Goal: Task Accomplishment & Management: Manage account settings

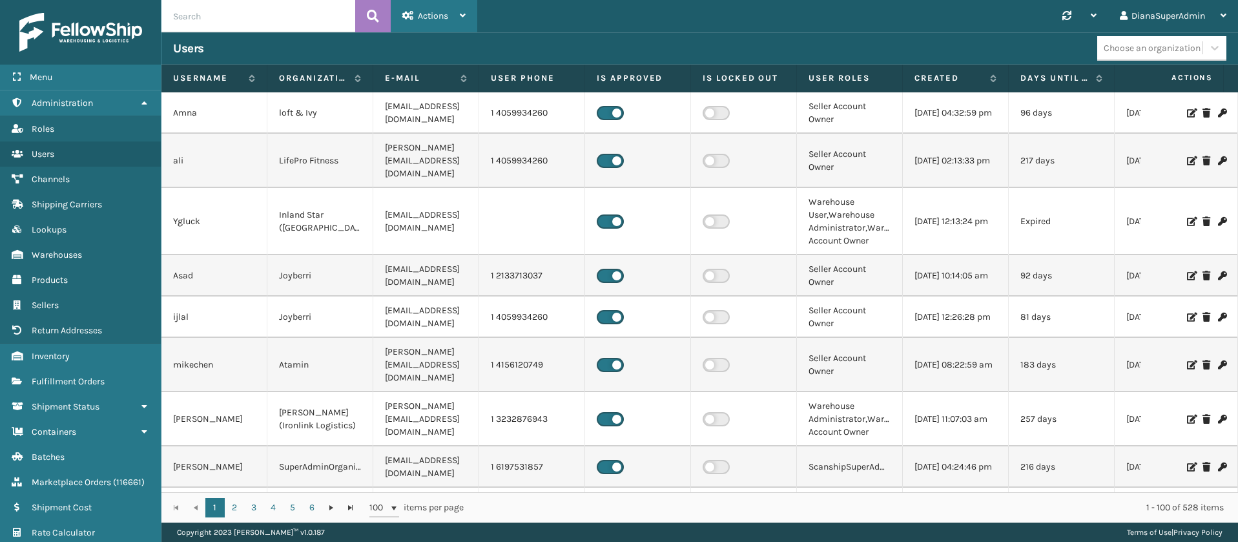
click at [462, 18] on icon at bounding box center [463, 15] width 6 height 9
click at [89, 99] on span "Administration" at bounding box center [62, 103] width 61 height 11
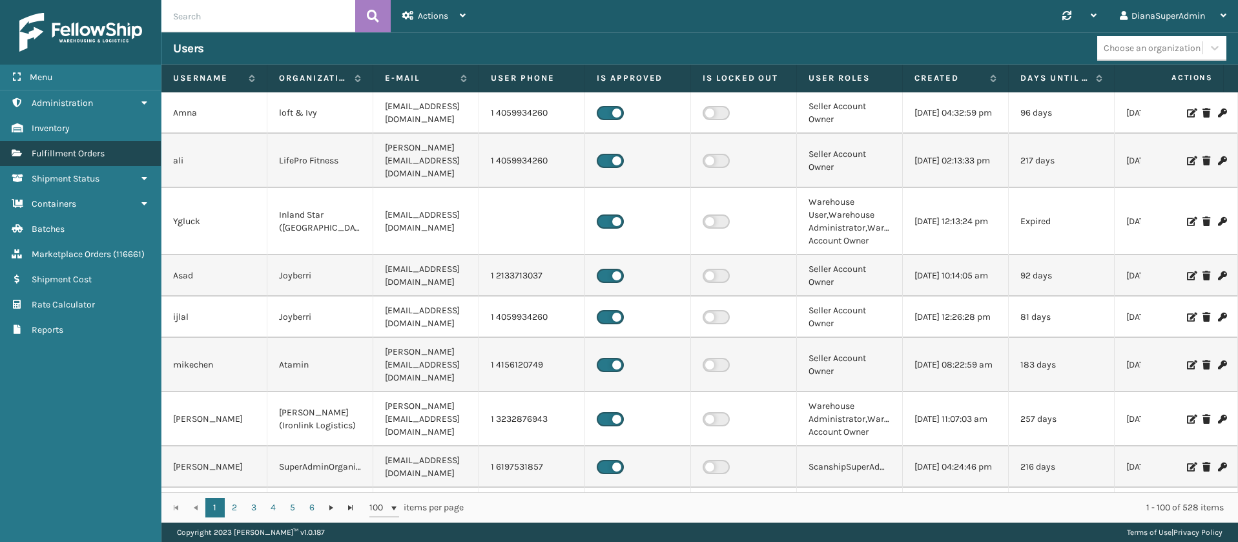
click at [112, 154] on link "Fulfillment Orders" at bounding box center [80, 153] width 161 height 25
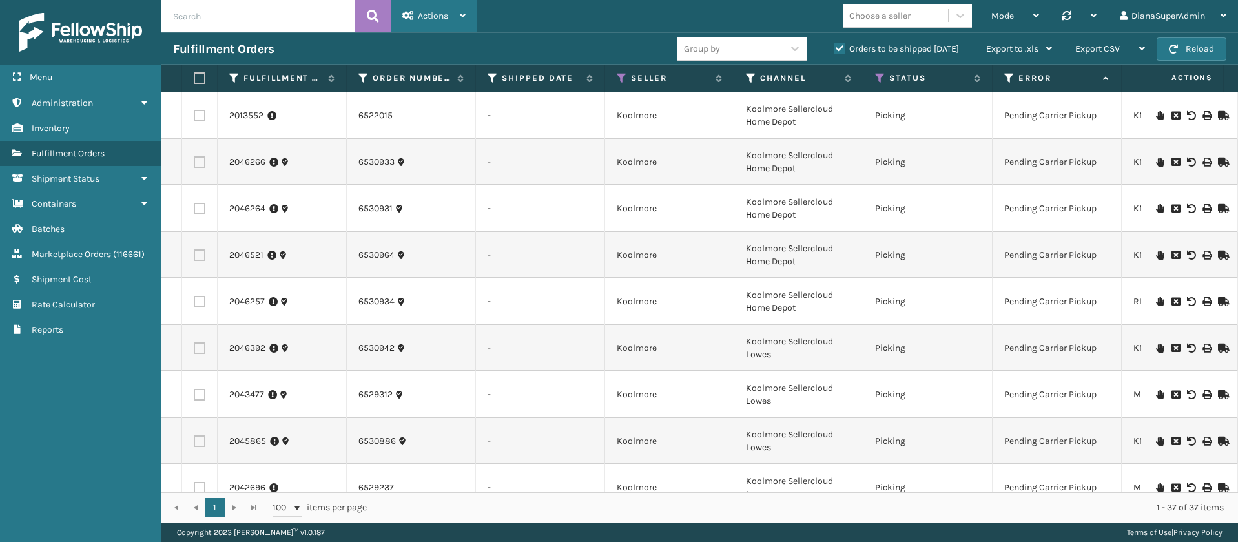
click at [433, 8] on div "Actions" at bounding box center [433, 16] width 63 height 32
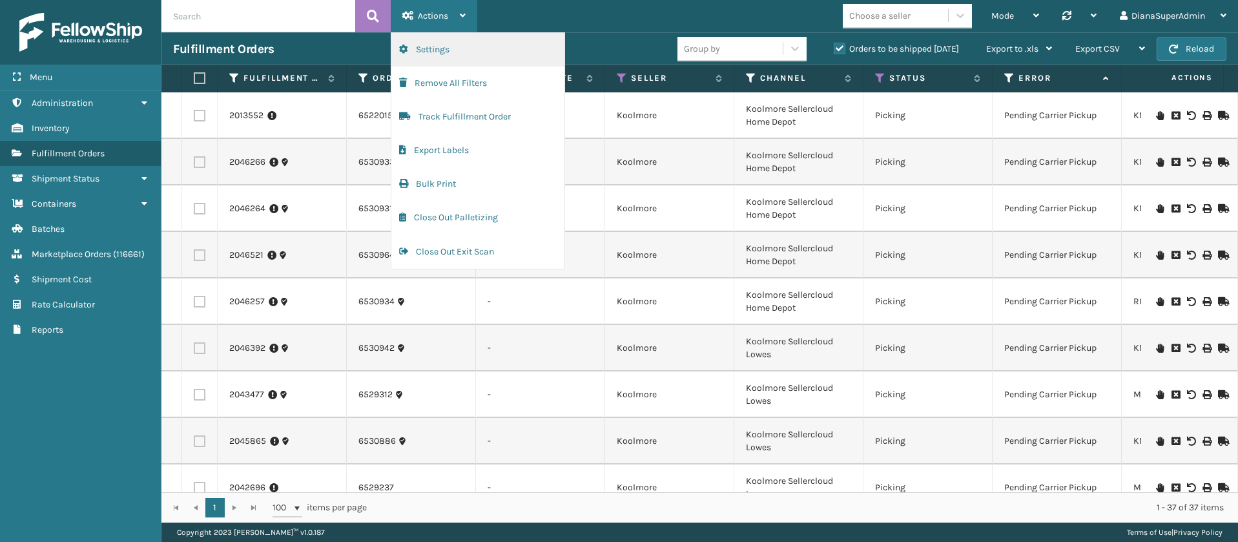
click at [453, 50] on button "Settings" at bounding box center [477, 50] width 173 height 34
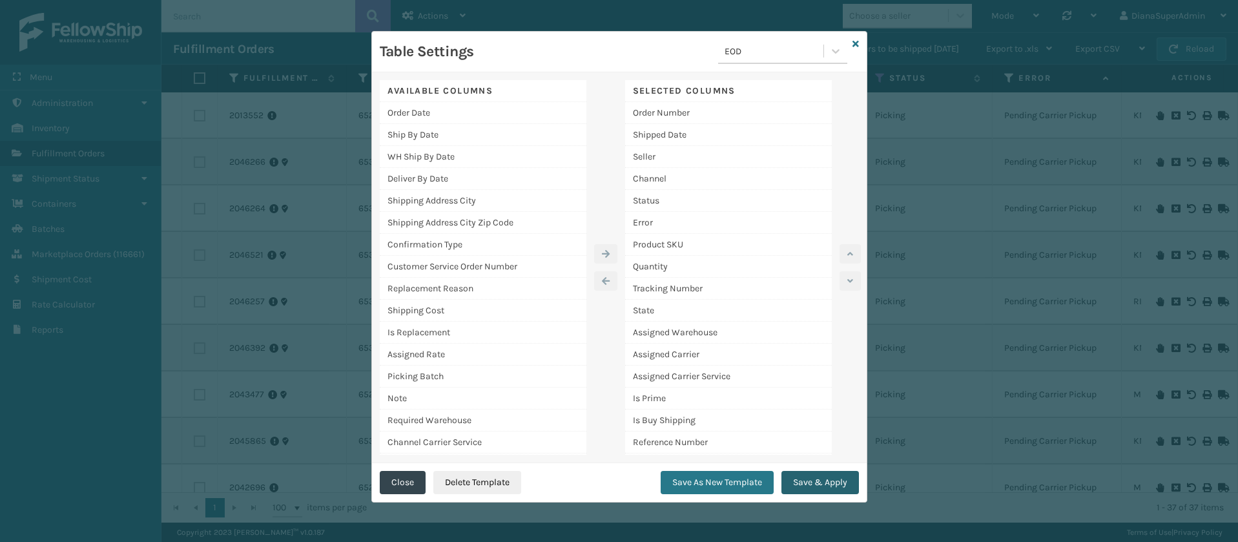
click at [830, 477] on button "Save & Apply" at bounding box center [819, 482] width 77 height 23
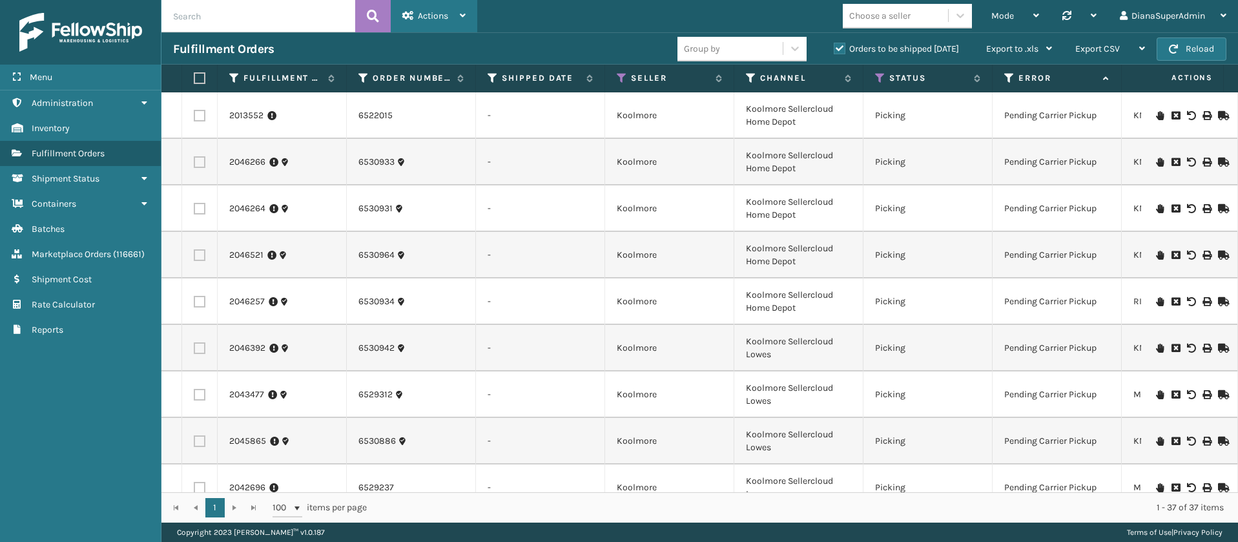
click at [456, 18] on div "Actions" at bounding box center [433, 16] width 63 height 32
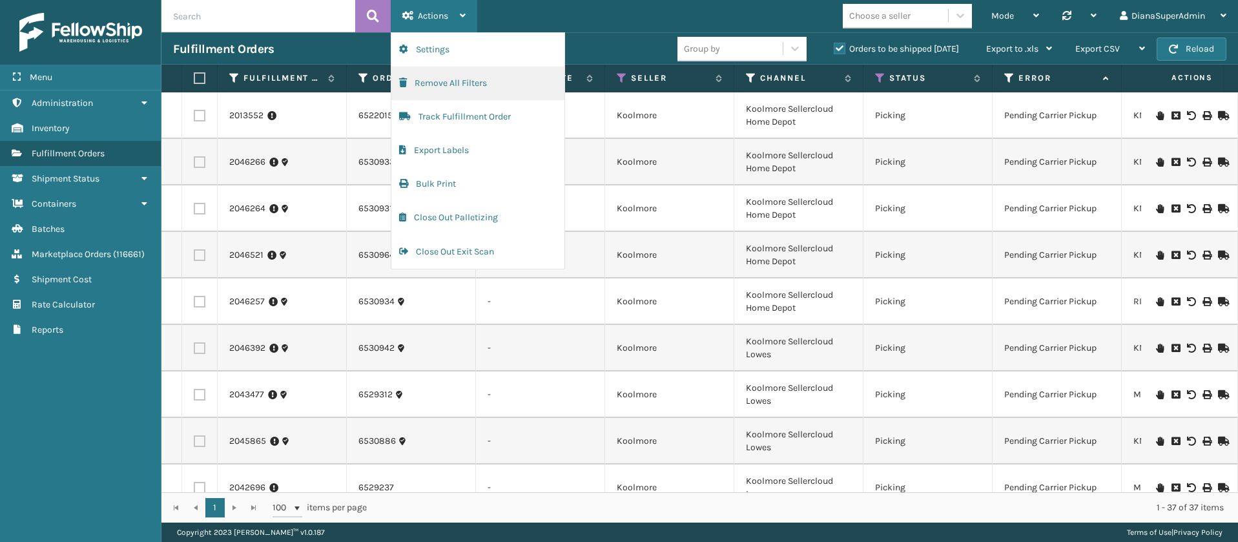
click at [477, 83] on button "Remove All Filters" at bounding box center [477, 84] width 173 height 34
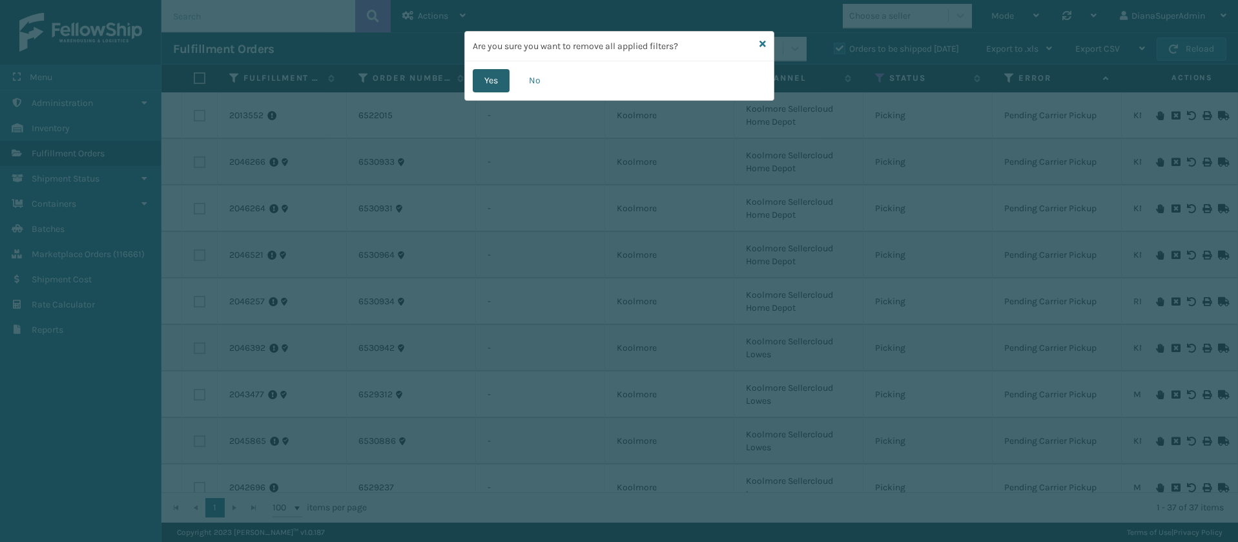
click at [488, 81] on button "Yes" at bounding box center [491, 80] width 37 height 23
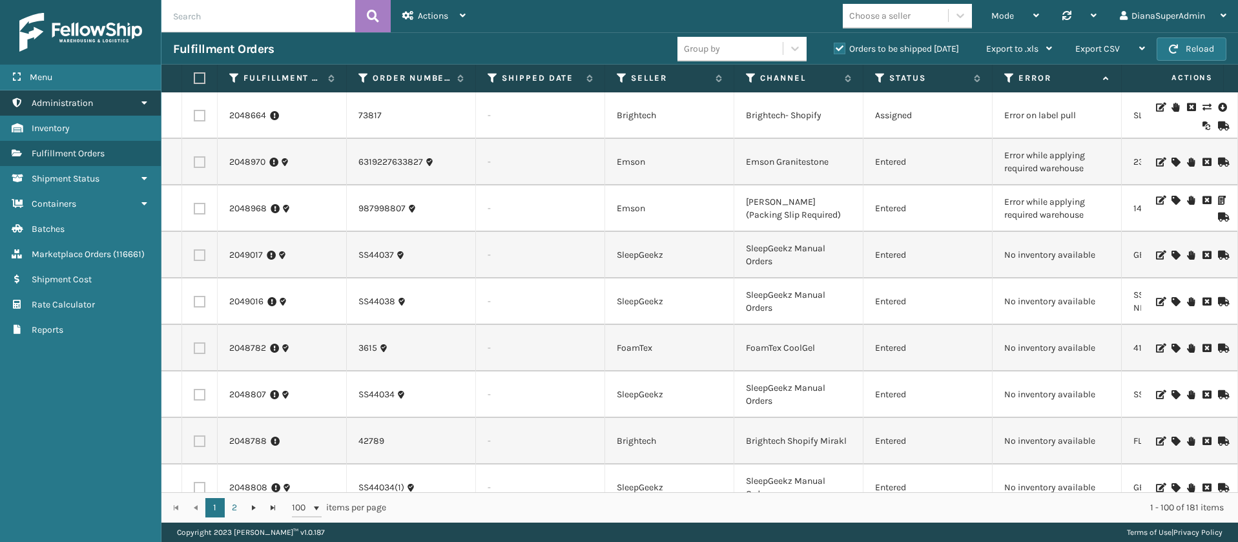
click at [131, 103] on link "Administration" at bounding box center [80, 102] width 161 height 25
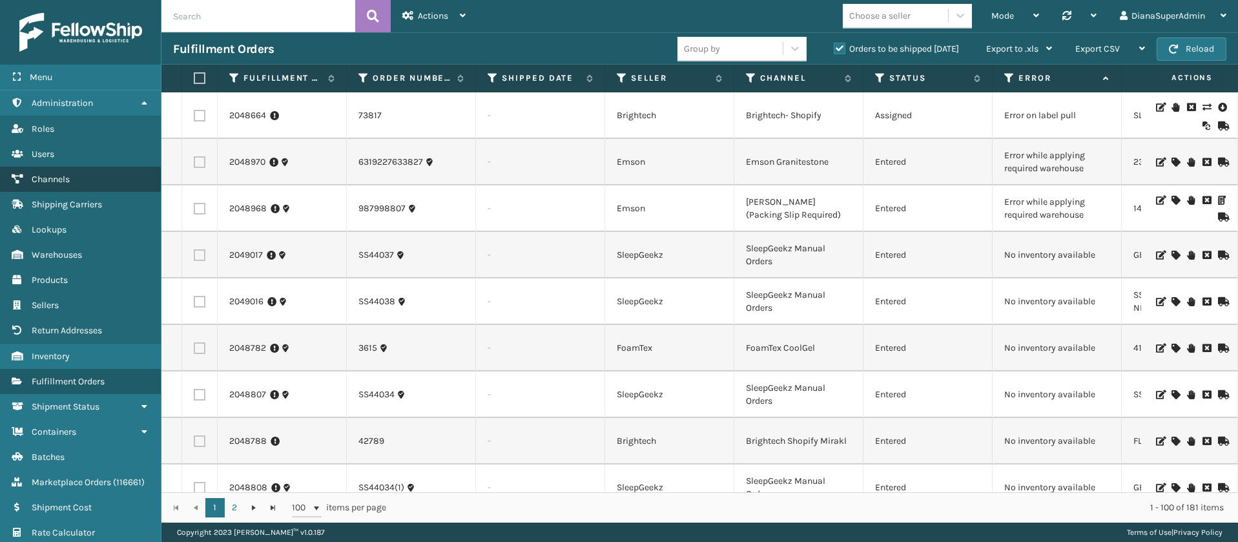
click at [70, 170] on link "Channels" at bounding box center [80, 179] width 161 height 25
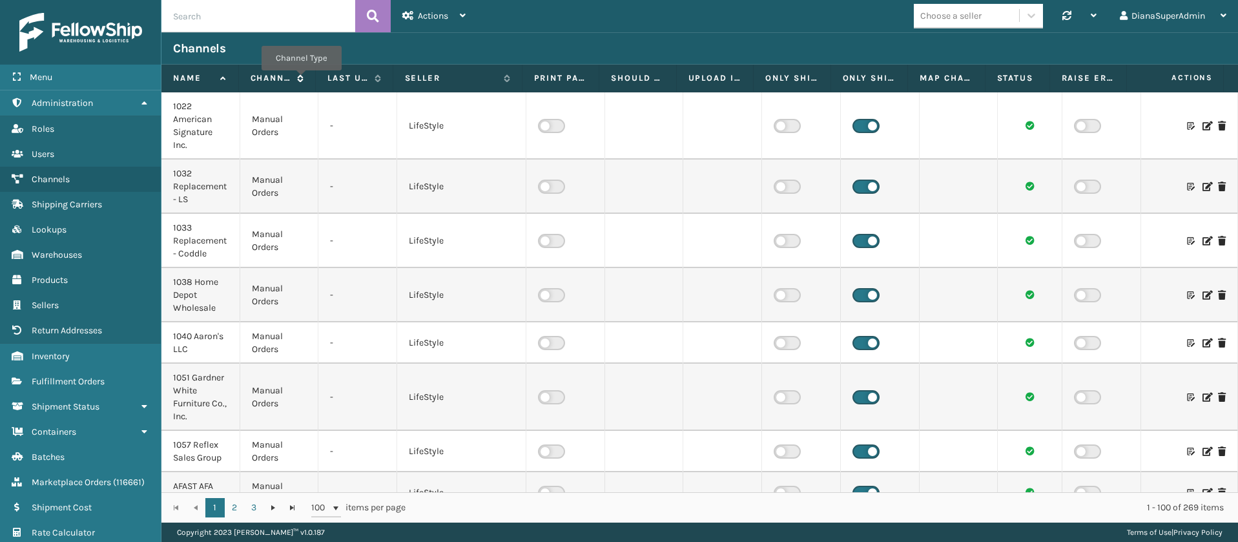
click at [300, 79] on icon at bounding box center [298, 78] width 10 height 8
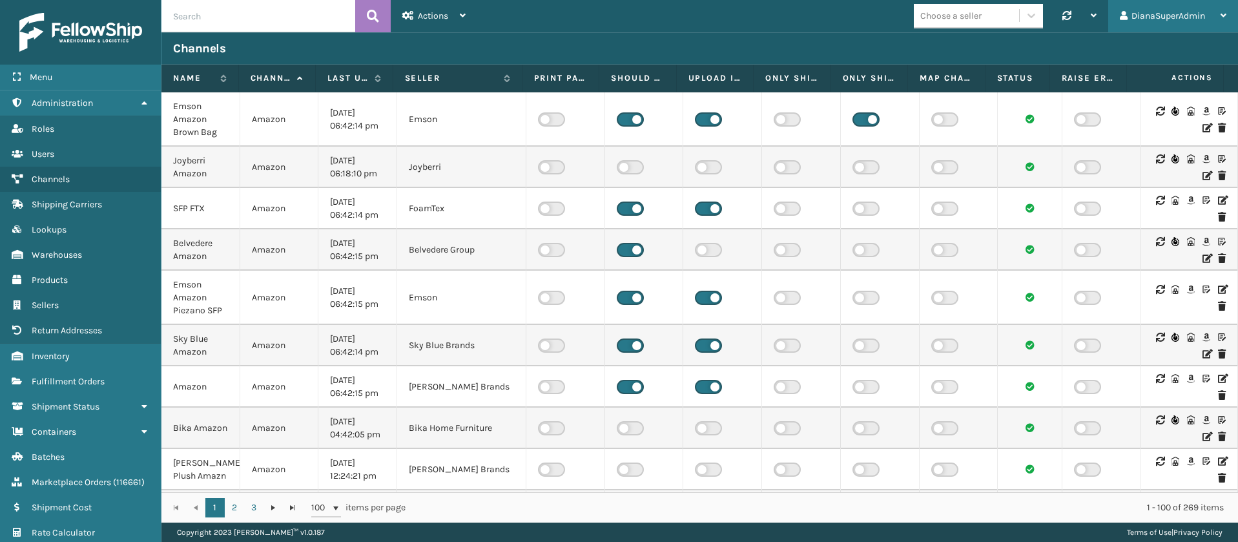
click at [1212, 13] on div "DianaSuperAdmin" at bounding box center [1173, 16] width 107 height 32
click at [1095, 13] on div "Synchronise all channels" at bounding box center [1079, 16] width 57 height 32
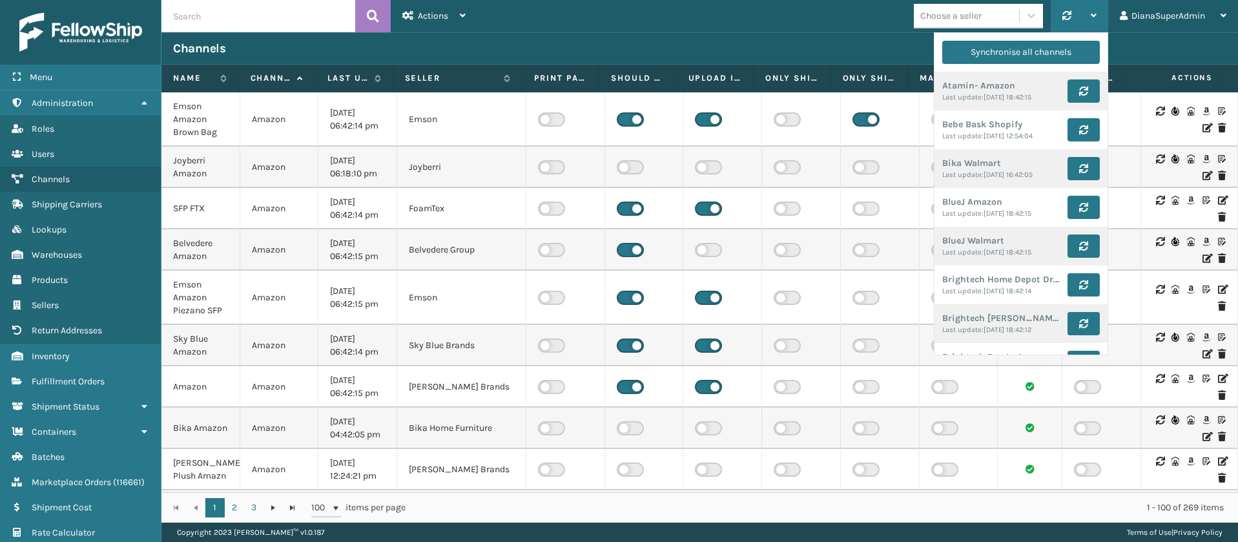
click at [1095, 13] on div "Synchronise all channels Atamin- Amazon Last update: [DATE] 18:42:15 Bebe Bask …" at bounding box center [1079, 16] width 57 height 32
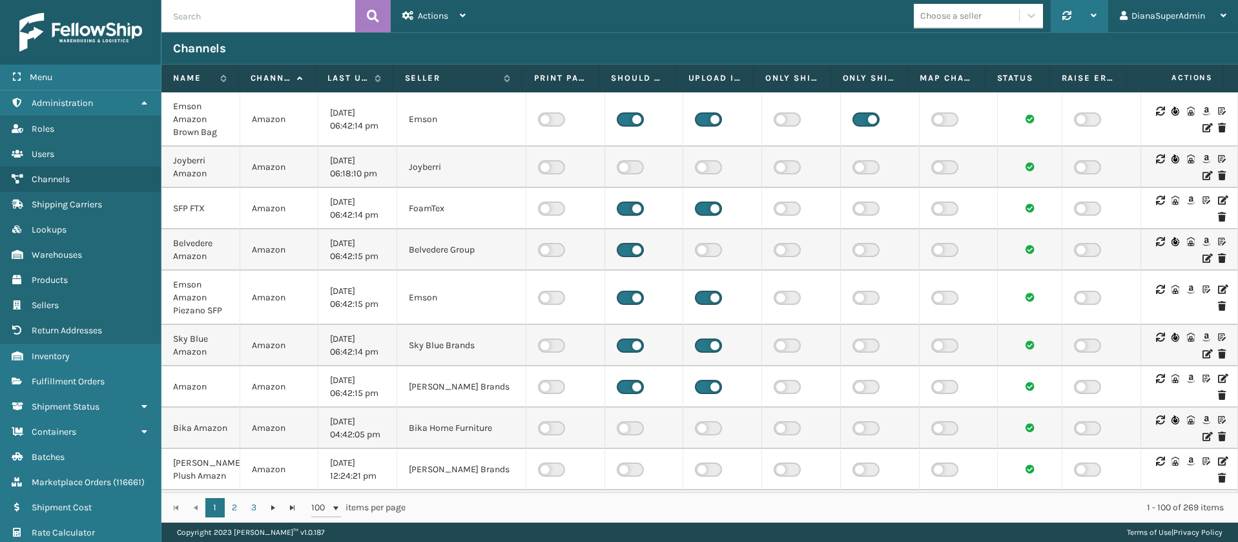
click at [1095, 13] on div "Synchronise all channels Atamin- Amazon Last update: [DATE] 18:42:15 Bebe Bask …" at bounding box center [1079, 16] width 57 height 32
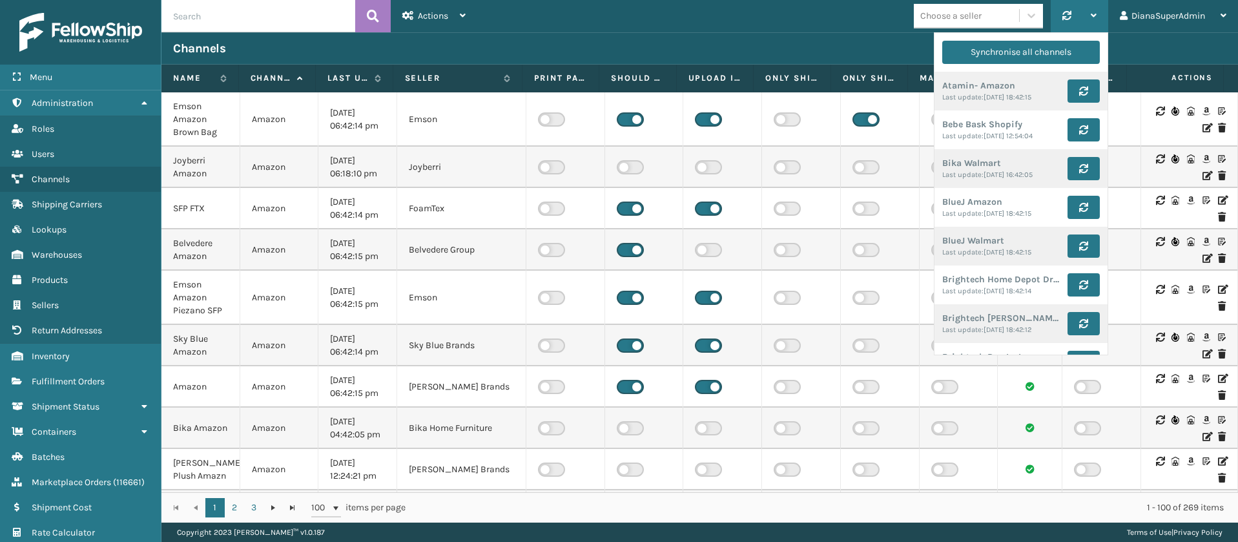
click at [1095, 13] on div "Synchronise all channels Atamin- Amazon Last update: [DATE] 18:42:15 Bebe Bask …" at bounding box center [1079, 16] width 57 height 32
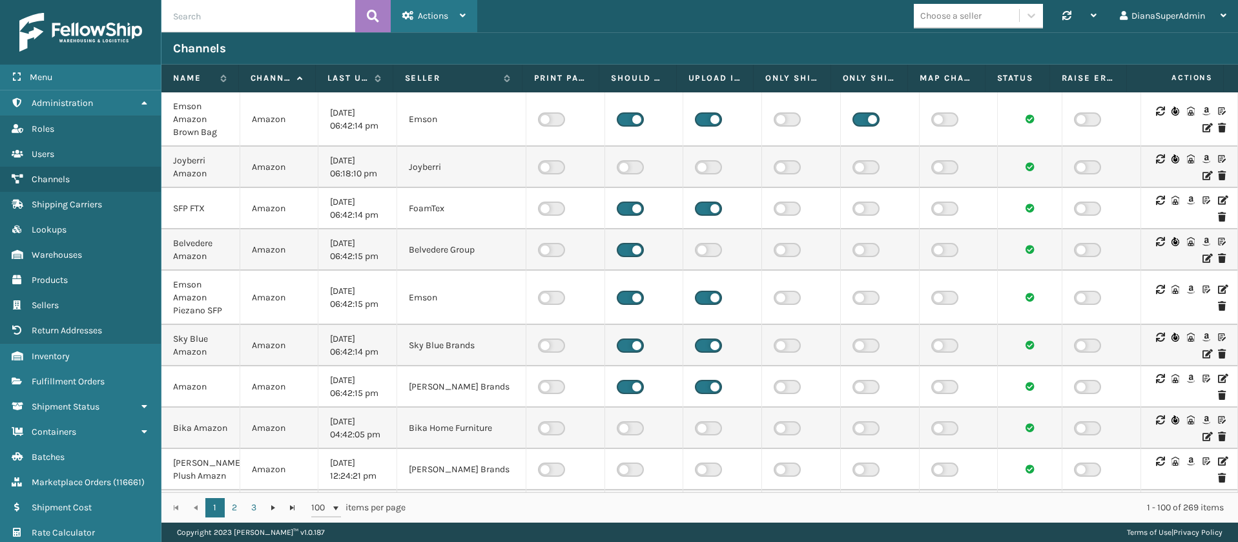
click at [466, 11] on div "Actions New Channel" at bounding box center [434, 16] width 87 height 32
click at [1171, 107] on icon at bounding box center [1175, 111] width 8 height 9
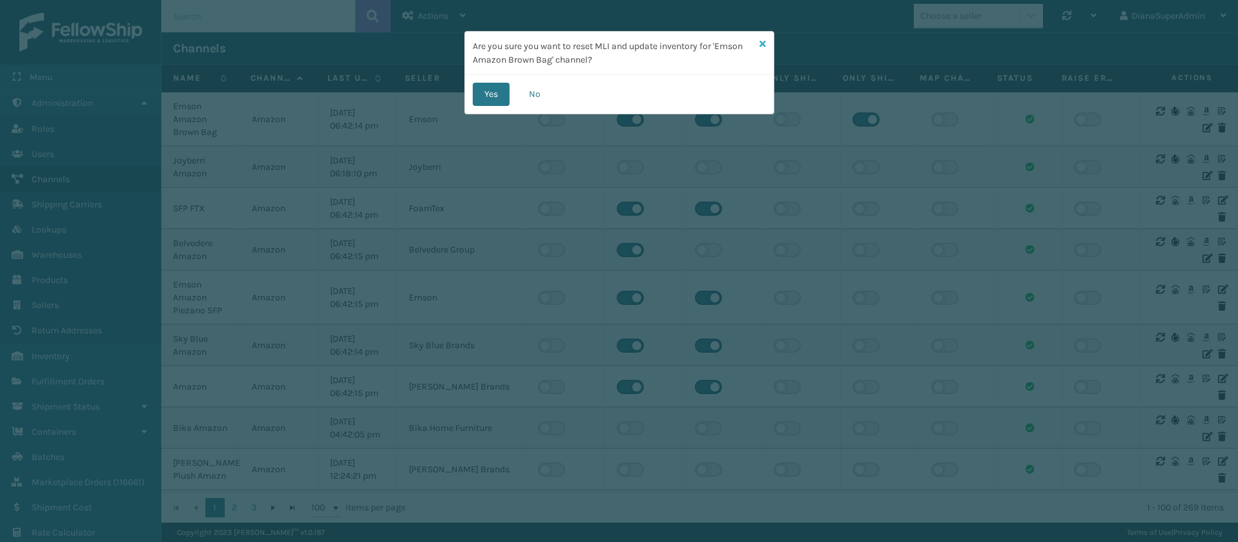
click at [762, 41] on icon at bounding box center [762, 43] width 6 height 9
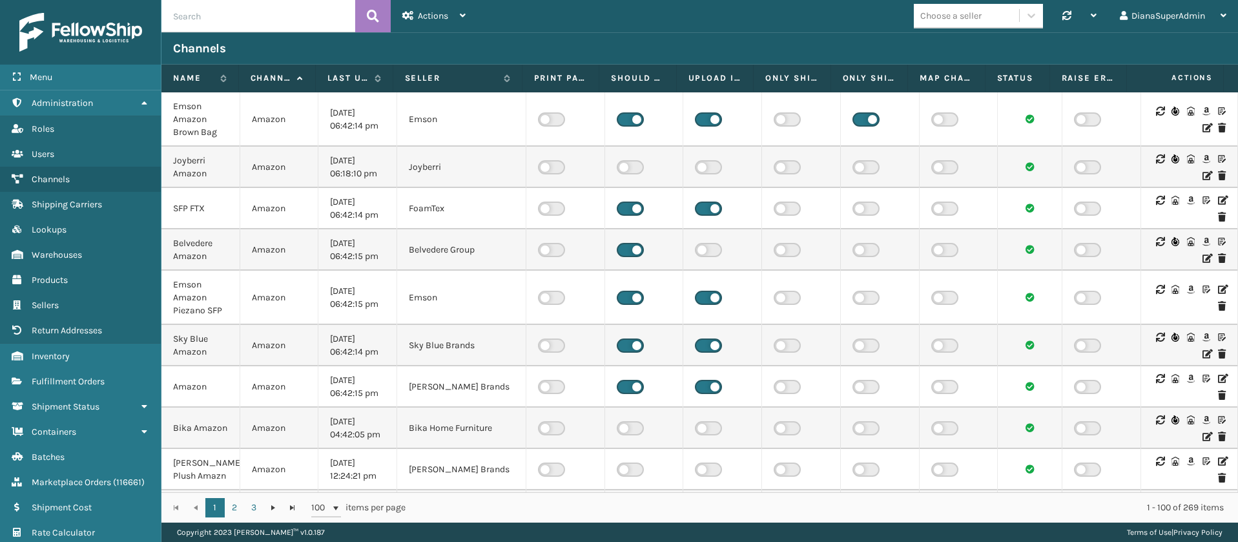
click at [1202, 129] on icon at bounding box center [1206, 127] width 8 height 9
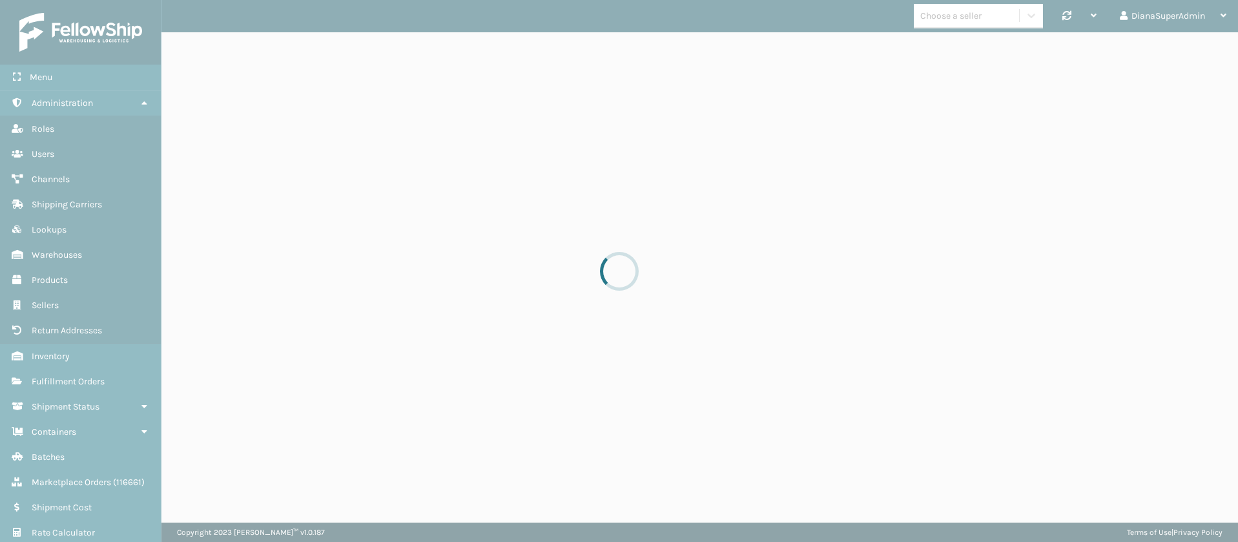
select select "pm"
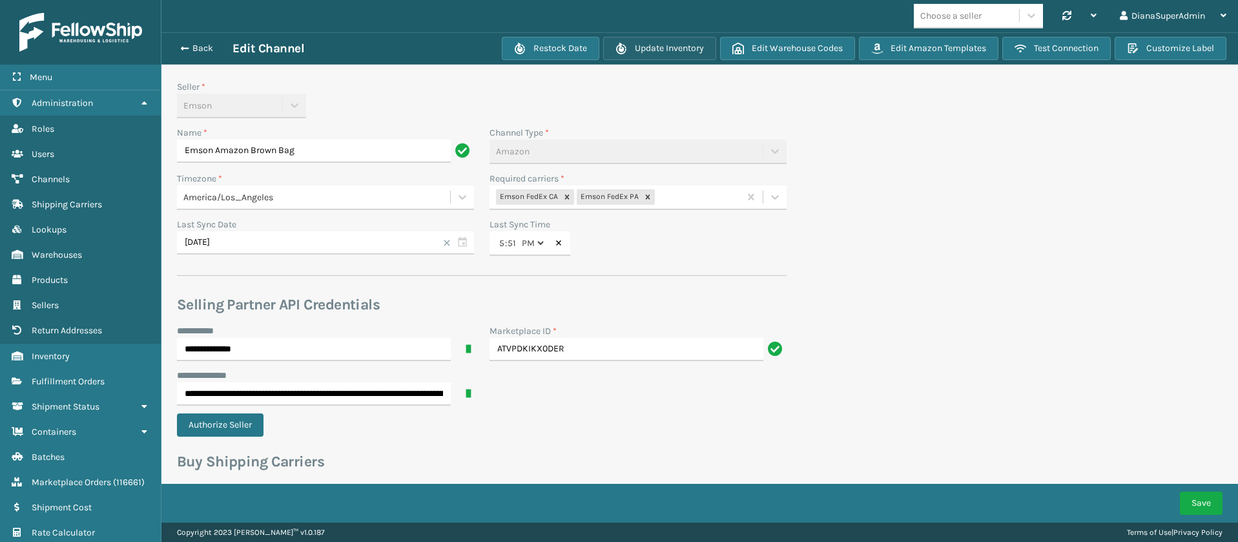
click at [654, 51] on button "Update Inventory" at bounding box center [659, 48] width 113 height 23
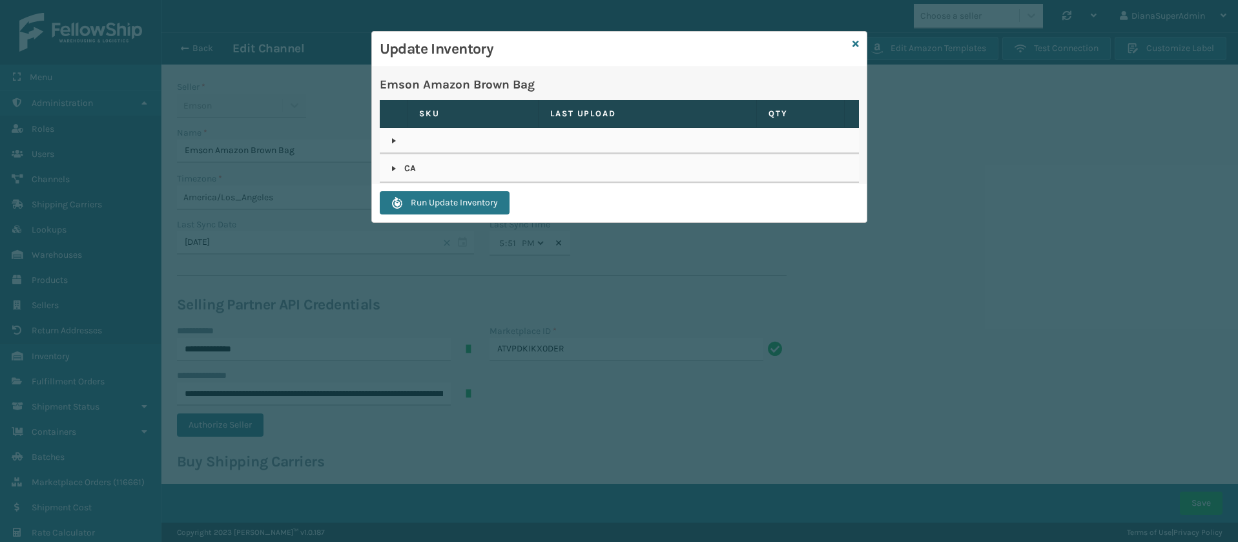
click at [393, 164] on link at bounding box center [394, 168] width 10 height 10
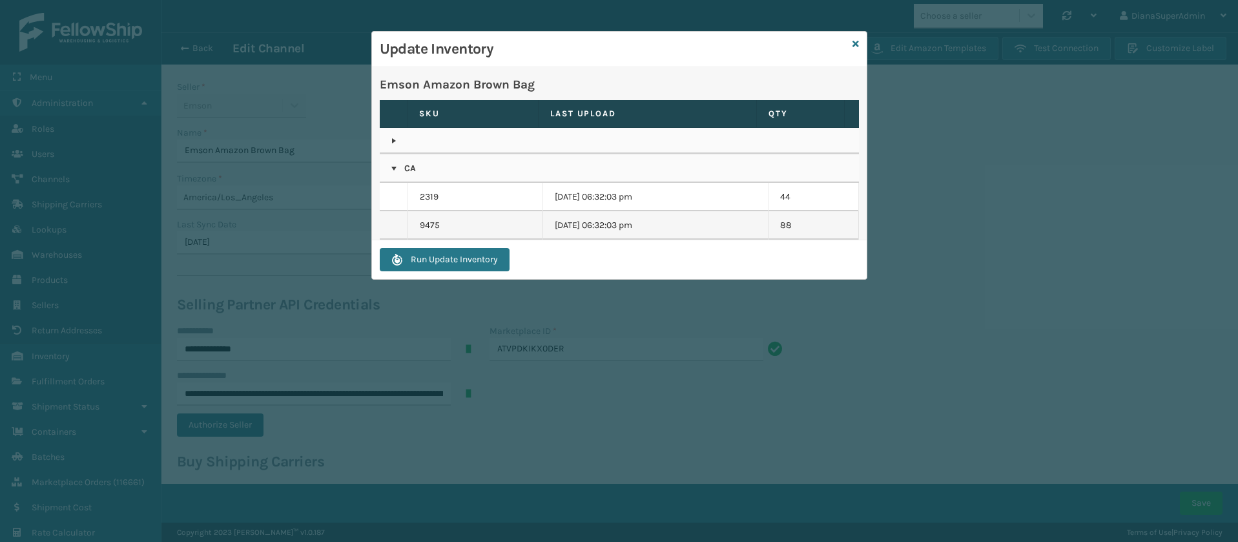
click at [393, 164] on link at bounding box center [394, 168] width 10 height 10
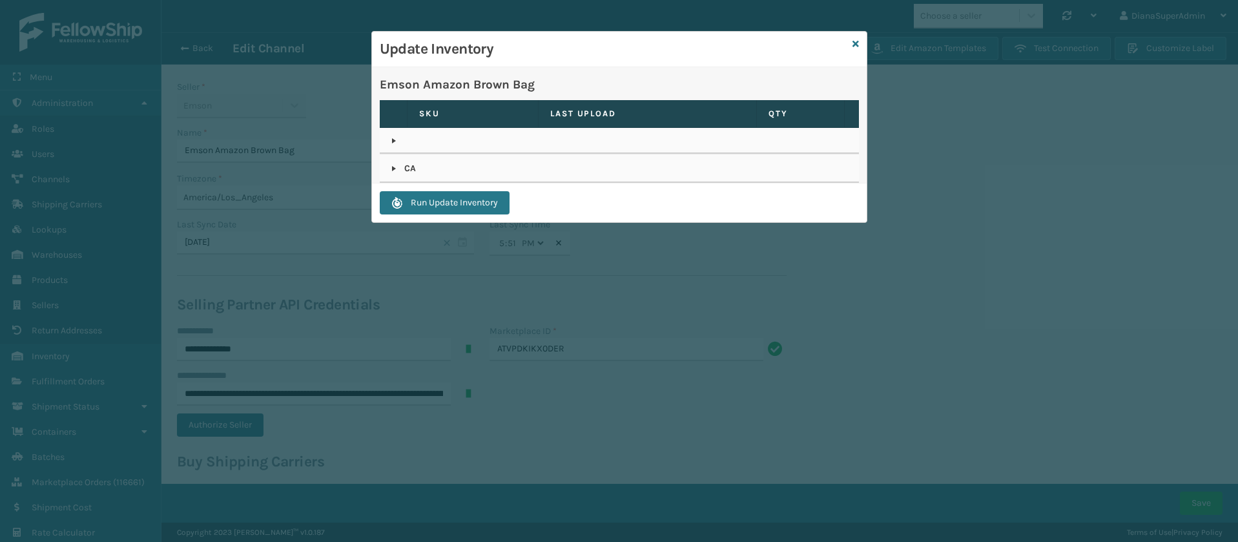
click at [392, 145] on link at bounding box center [394, 141] width 10 height 10
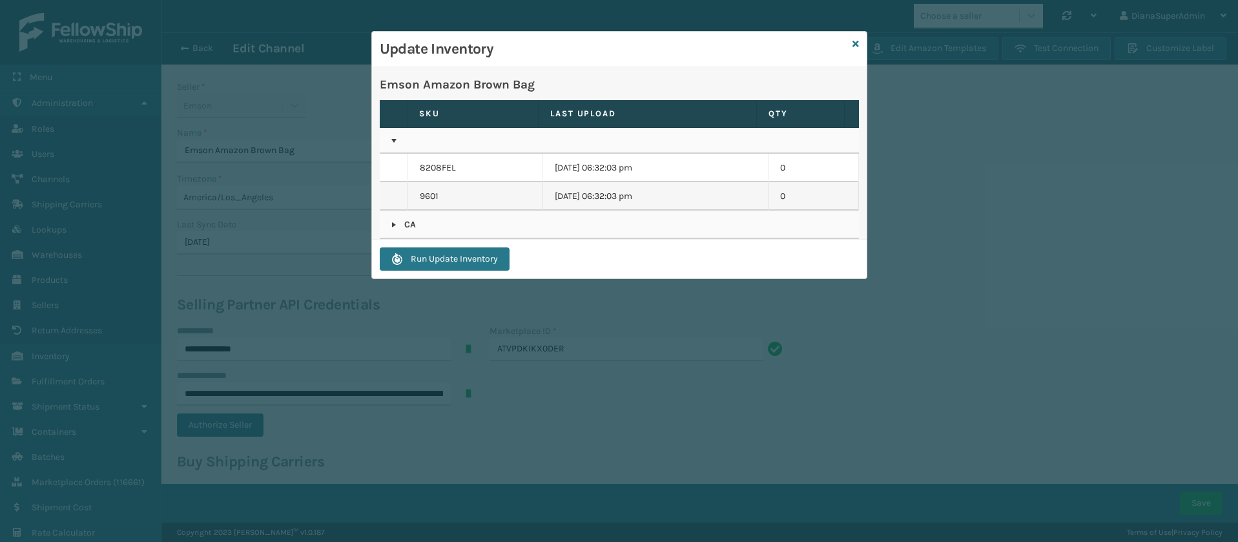
click at [392, 145] on link at bounding box center [394, 141] width 10 height 10
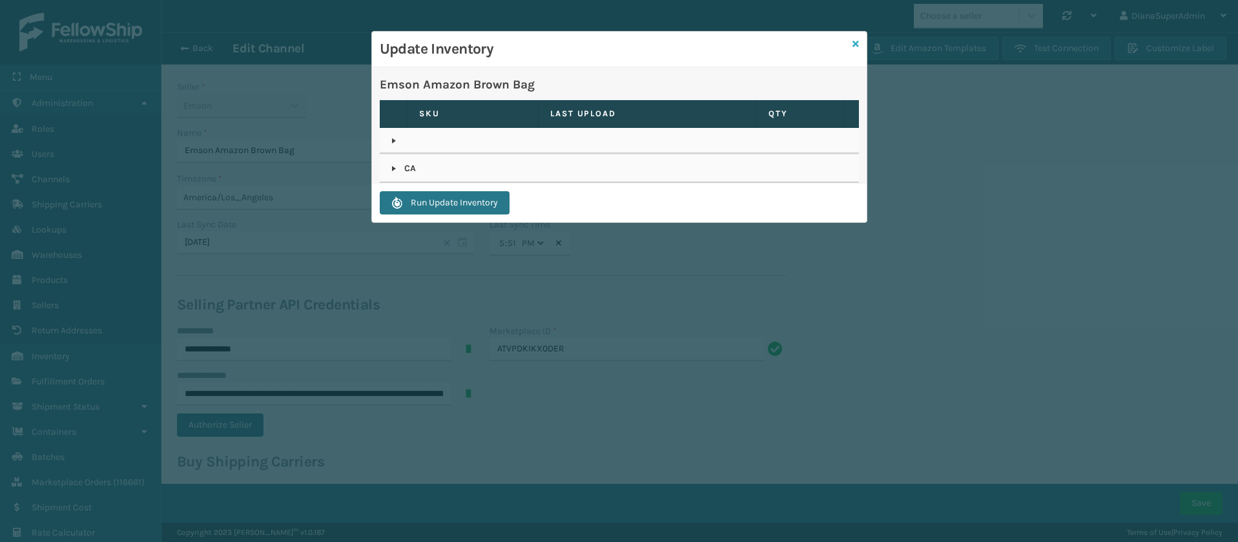
click at [856, 45] on icon at bounding box center [855, 43] width 6 height 9
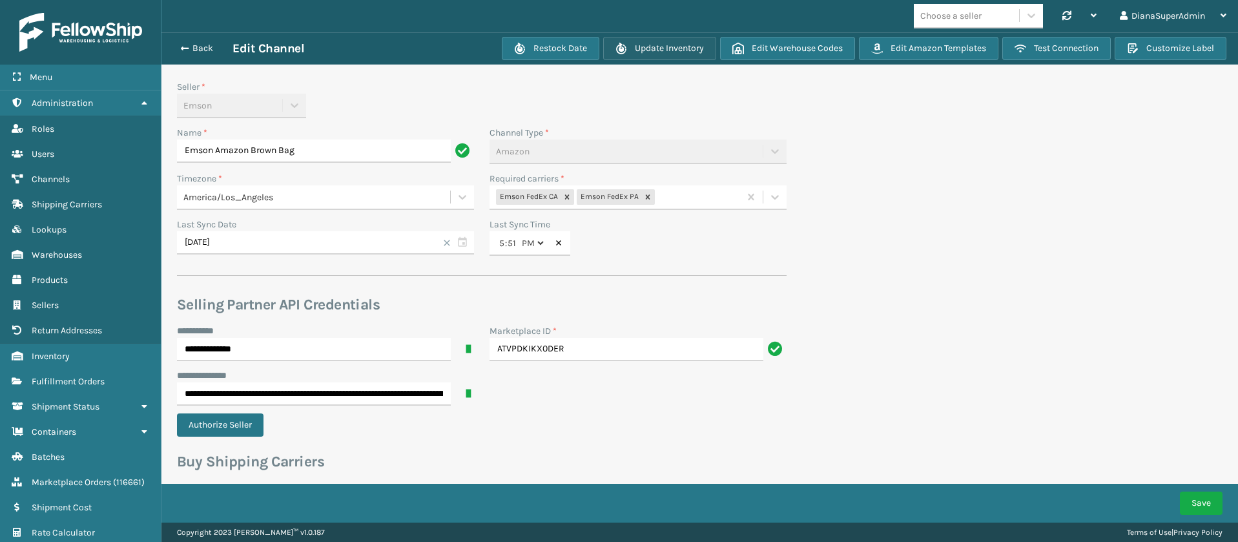
click at [675, 55] on button "Update Inventory" at bounding box center [659, 48] width 113 height 23
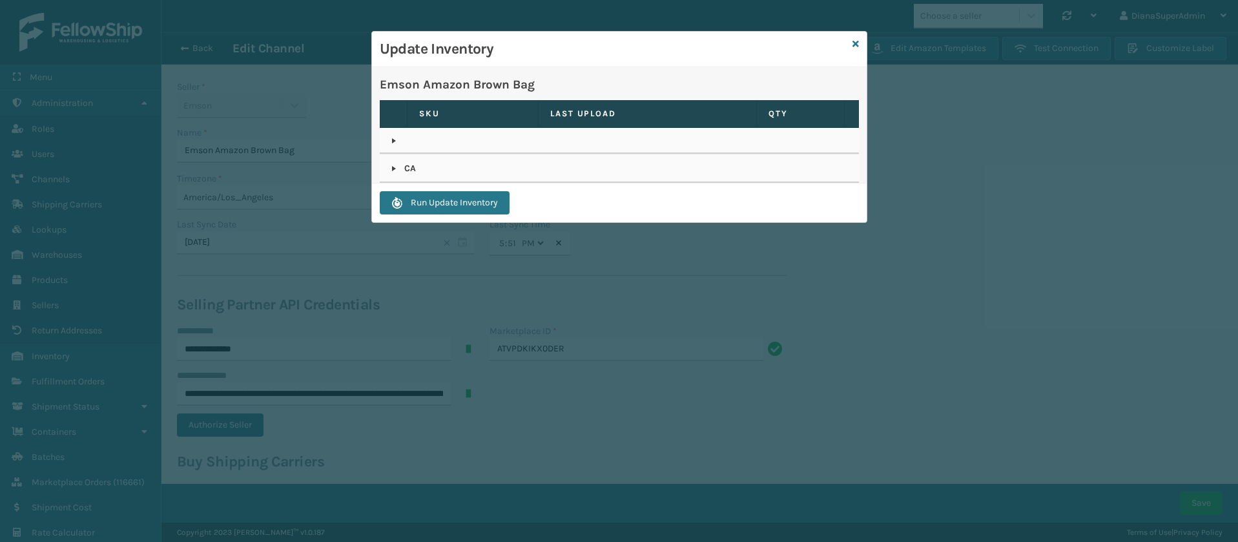
click at [391, 138] on link at bounding box center [394, 141] width 10 height 10
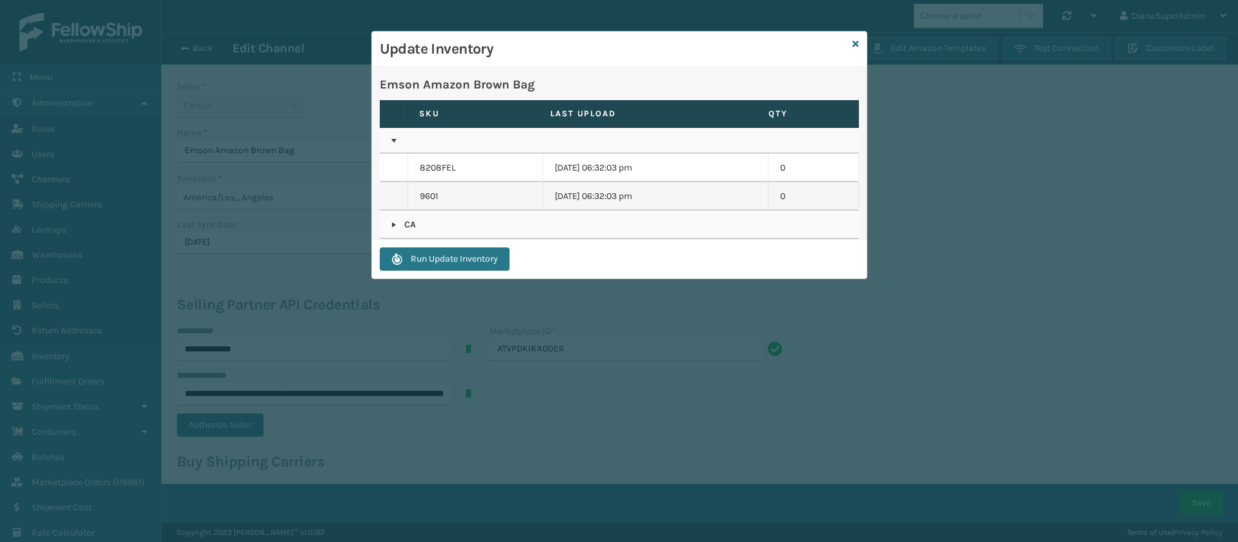
click at [393, 223] on link at bounding box center [394, 225] width 10 height 10
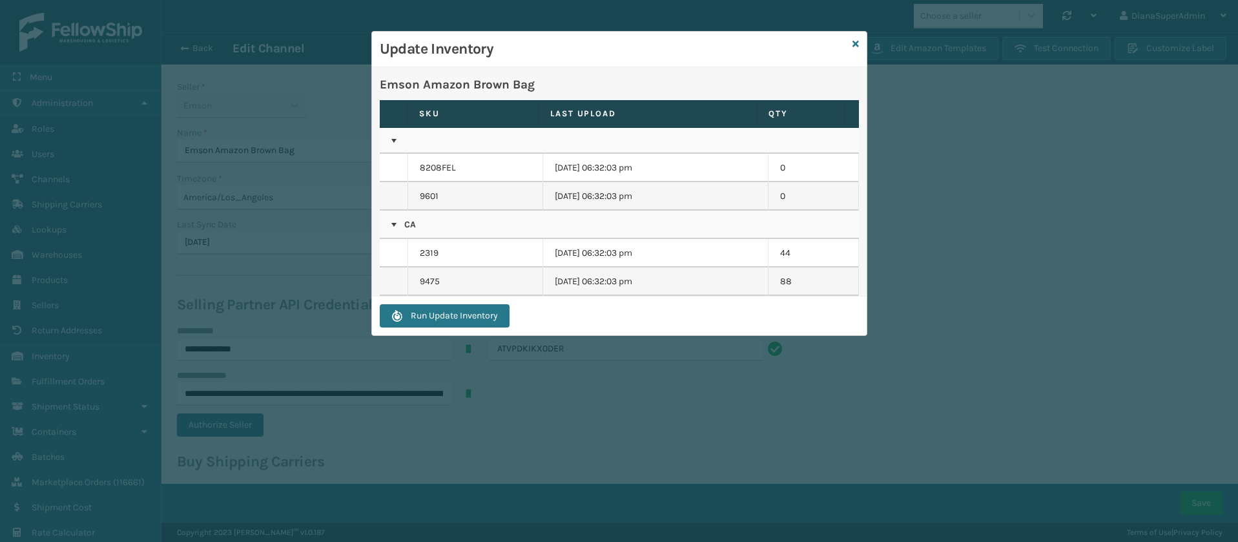
click at [443, 166] on td "8208FEL" at bounding box center [475, 168] width 135 height 28
click at [428, 201] on td "9601" at bounding box center [475, 196] width 135 height 28
click at [585, 195] on td "[DATE] 06:32:03 pm" at bounding box center [655, 196] width 225 height 28
click at [593, 170] on td "[DATE] 06:32:03 pm" at bounding box center [655, 168] width 225 height 28
click at [430, 253] on td "2319" at bounding box center [475, 253] width 135 height 28
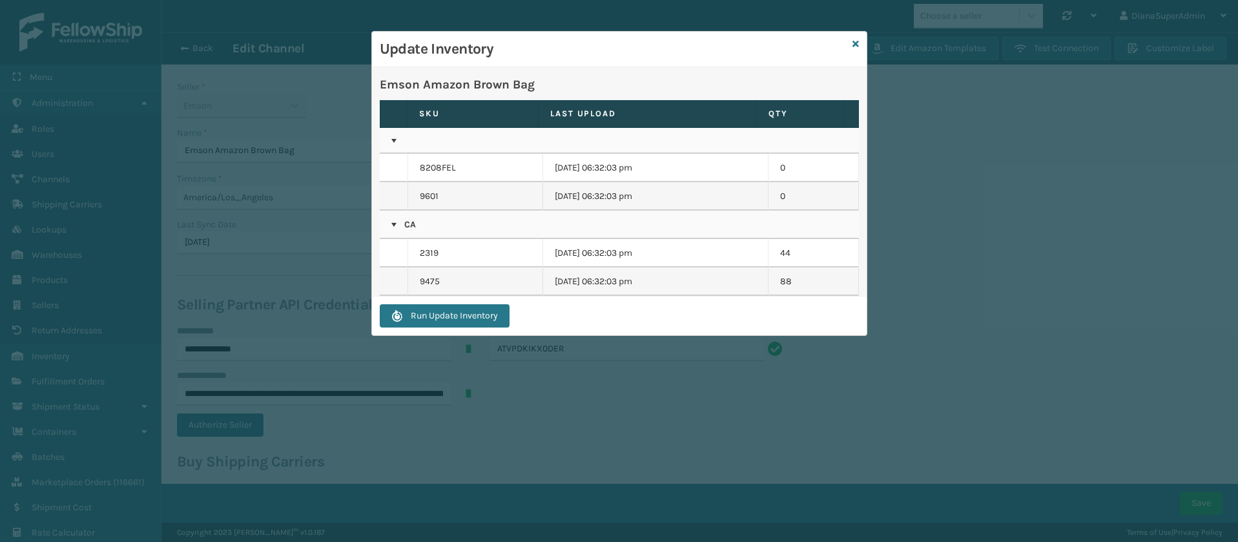
click at [604, 263] on td "[DATE] 06:32:03 pm" at bounding box center [655, 253] width 225 height 28
click at [629, 231] on p "CA" at bounding box center [619, 224] width 456 height 13
click at [856, 40] on icon at bounding box center [855, 43] width 6 height 9
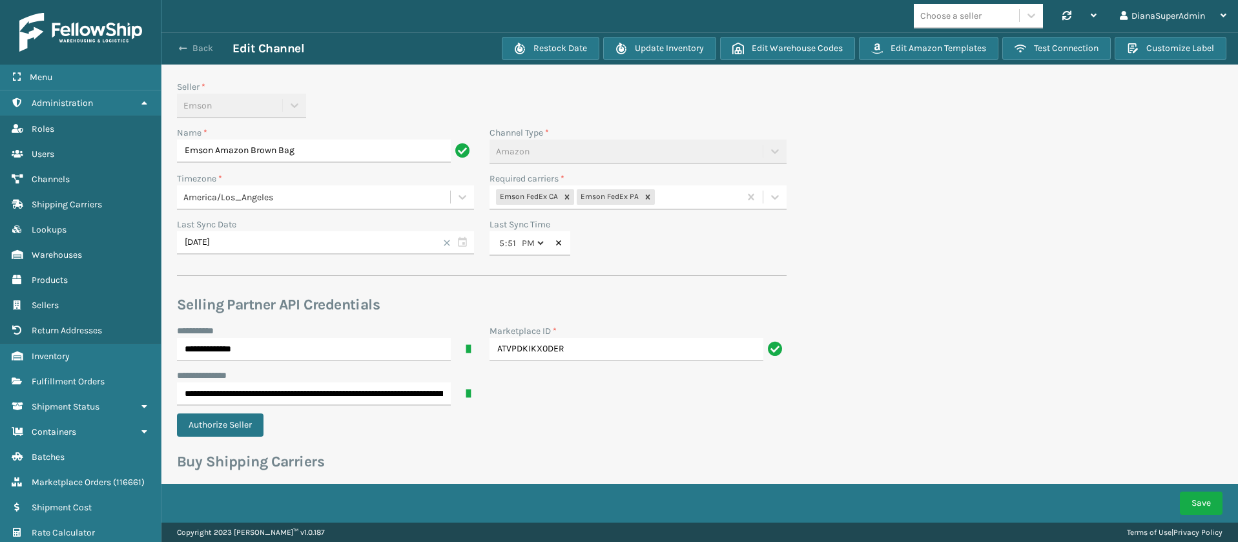
click at [192, 44] on button "Back" at bounding box center [202, 49] width 59 height 12
